Goal: Entertainment & Leisure: Consume media (video, audio)

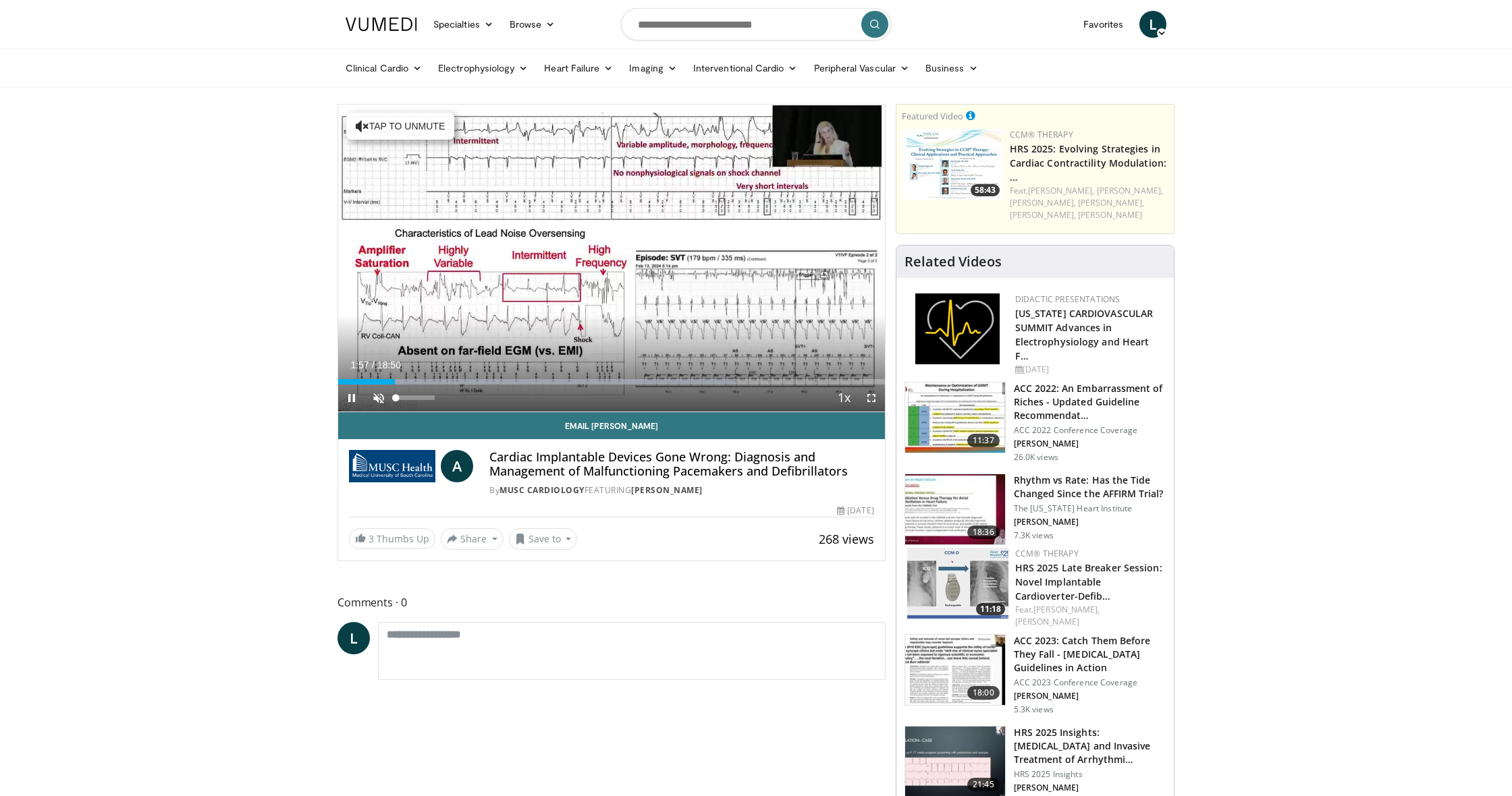
click at [377, 395] on span "Video Player" at bounding box center [379, 398] width 27 height 27
click at [344, 382] on div "Progress Bar" at bounding box center [345, 382] width 2 height 5
click at [871, 398] on span "Video Player" at bounding box center [872, 398] width 27 height 27
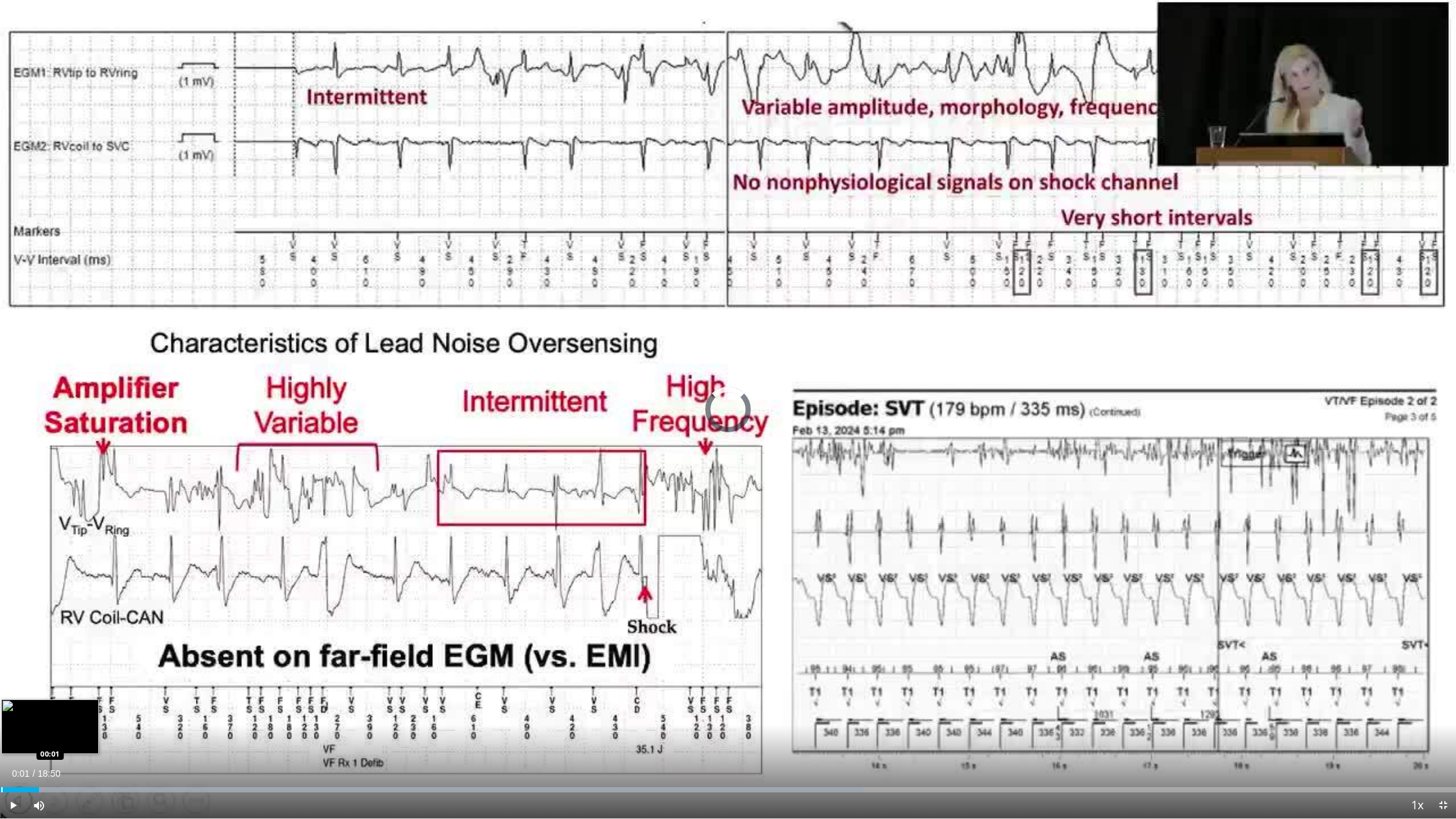
click at [1, 766] on div "Progress Bar" at bounding box center [2, 789] width 1 height 5
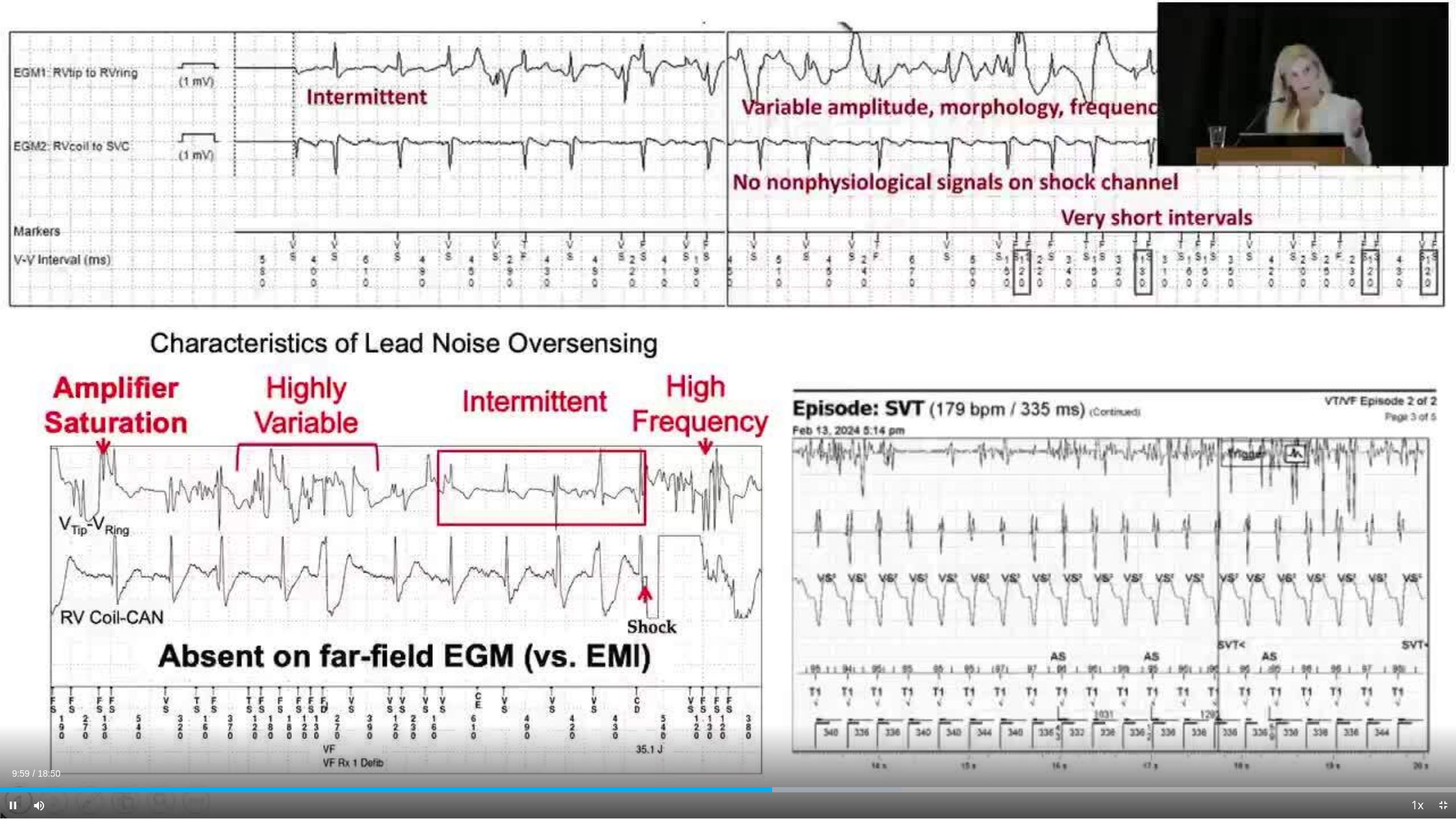
click at [9, 766] on span "Video Player" at bounding box center [13, 805] width 26 height 26
click at [12, 766] on span "Video Player" at bounding box center [13, 805] width 26 height 26
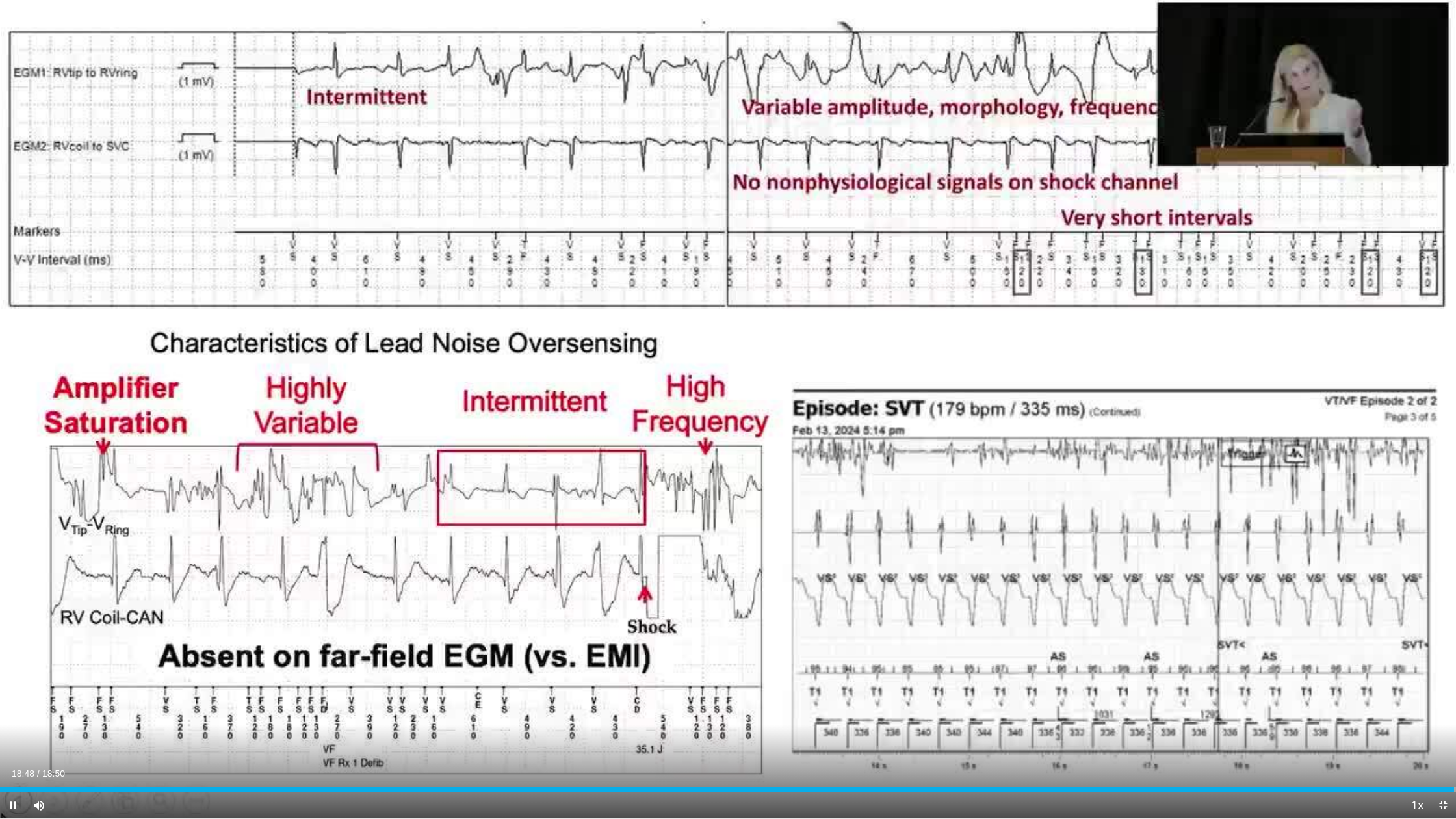
click at [1443, 766] on span "Video Player" at bounding box center [1443, 805] width 26 height 26
